Goal: Navigation & Orientation: Find specific page/section

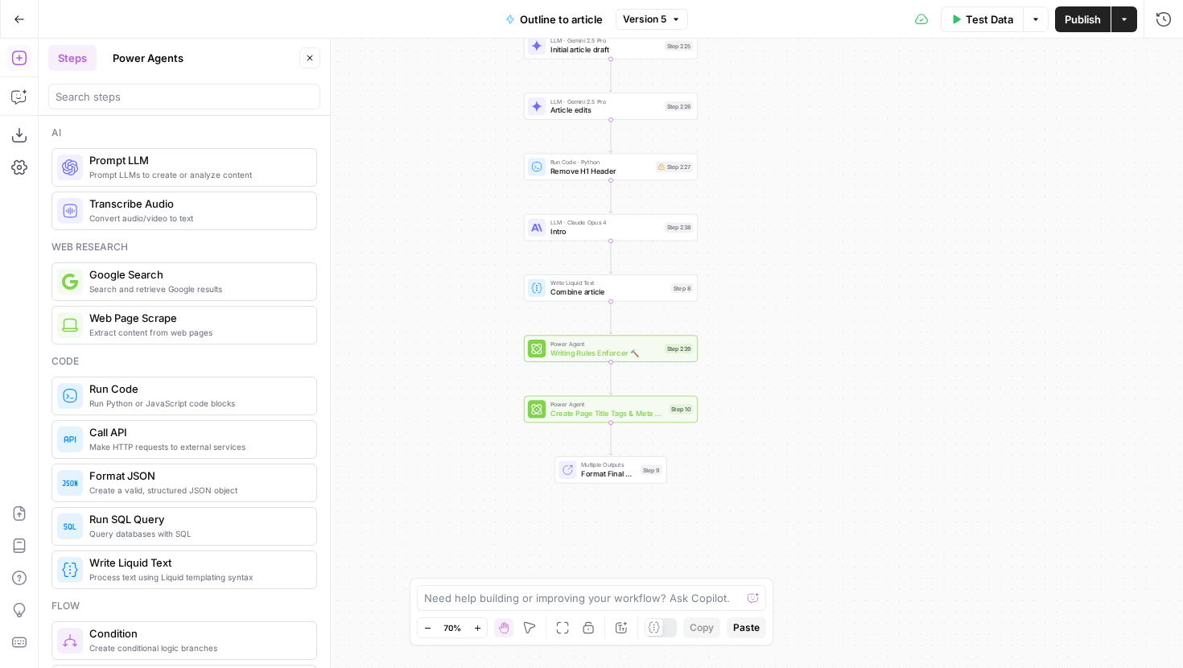
scroll to position [950, 0]
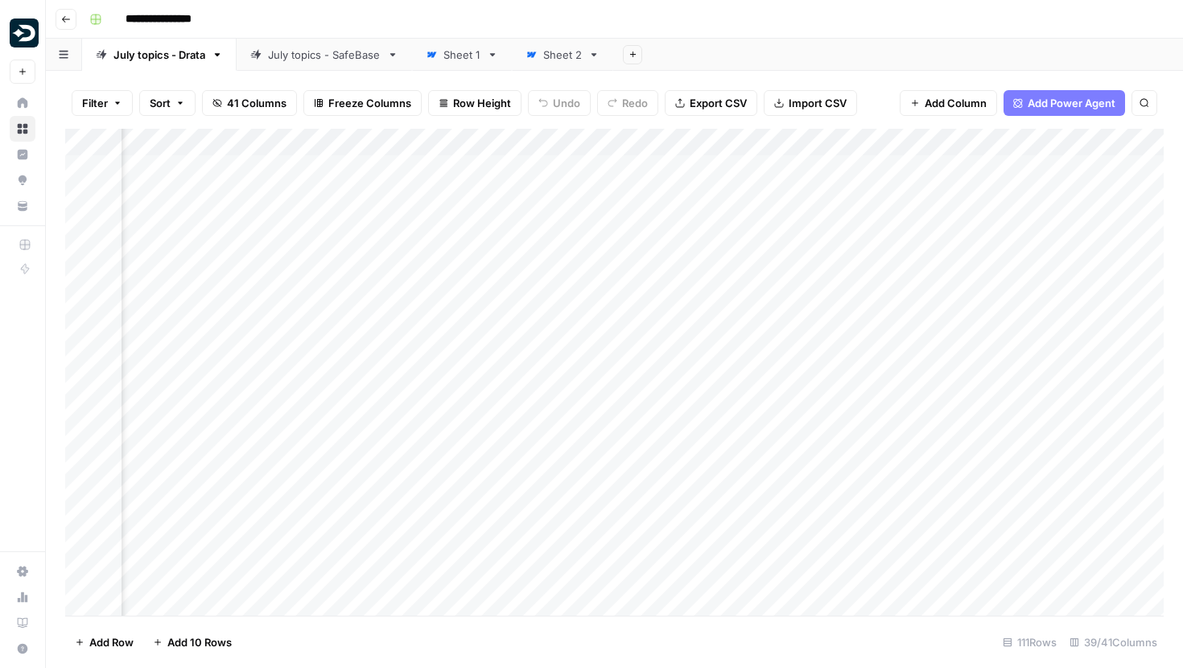
click at [20, 34] on img "Workspace: Drata" at bounding box center [24, 33] width 29 height 29
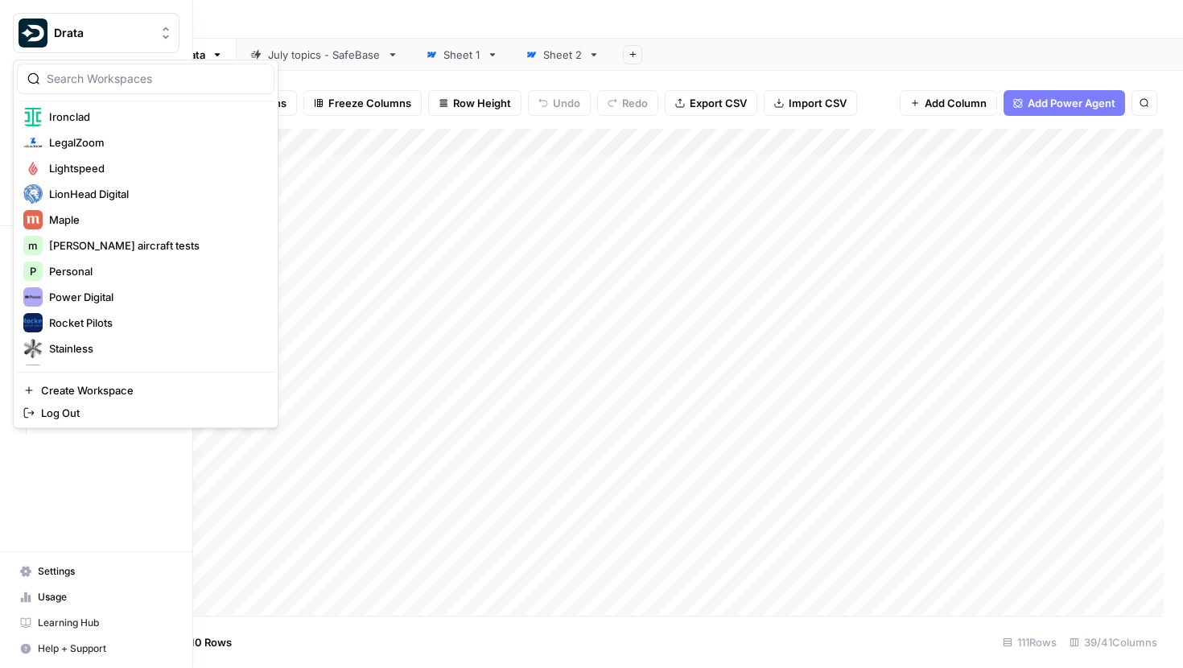
scroll to position [401, 0]
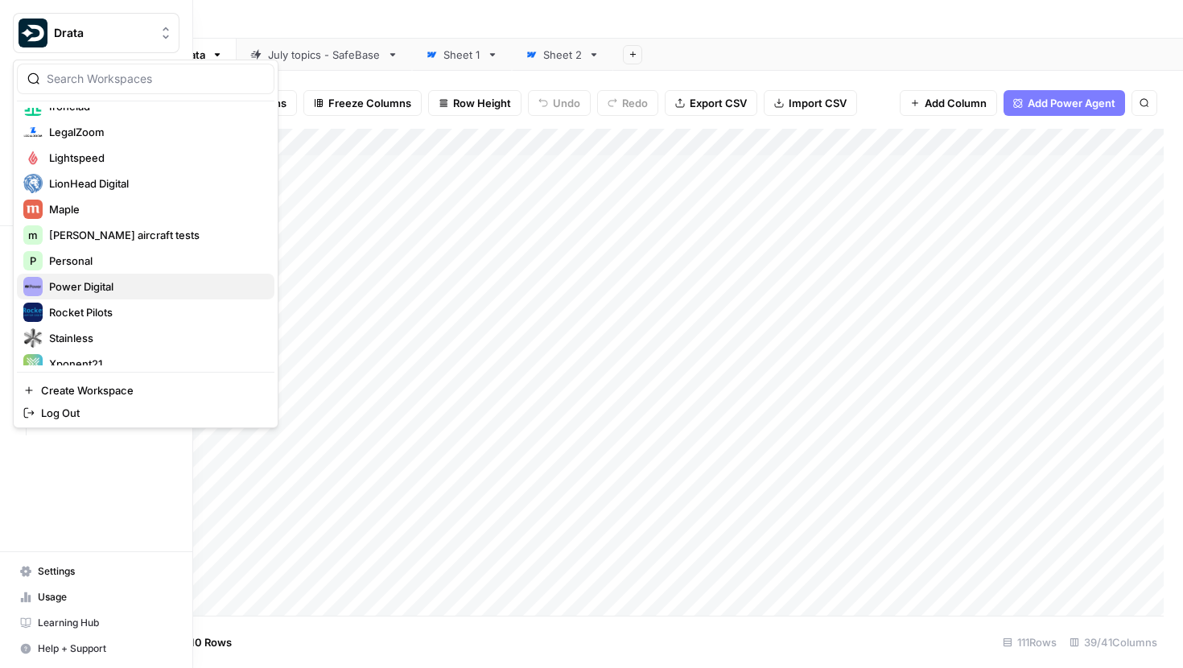
click at [108, 279] on span "Power Digital" at bounding box center [155, 287] width 213 height 16
